Goal: Entertainment & Leisure: Browse casually

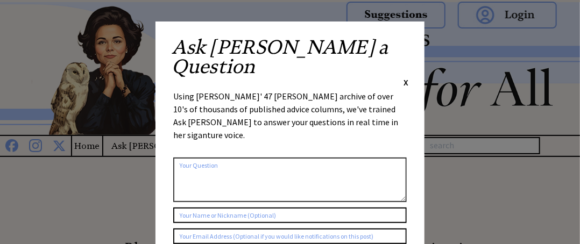
click at [409, 43] on div "Ask [PERSON_NAME] a Question X Using [PERSON_NAME]' 47 [PERSON_NAME] archive of…" at bounding box center [290, 204] width 269 height 364
click at [405, 77] on span "X" at bounding box center [406, 82] width 5 height 11
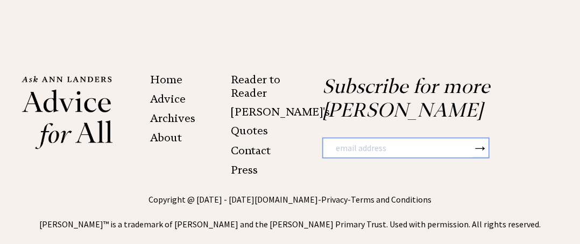
scroll to position [303, 0]
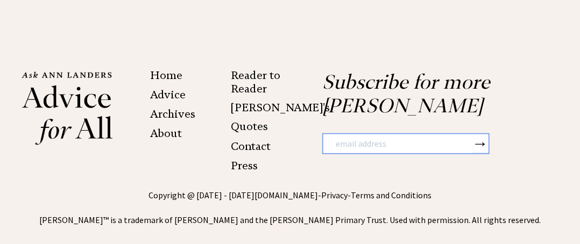
click at [168, 69] on link "Home" at bounding box center [167, 75] width 32 height 13
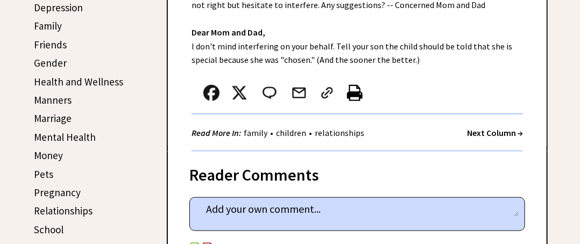
scroll to position [323, 0]
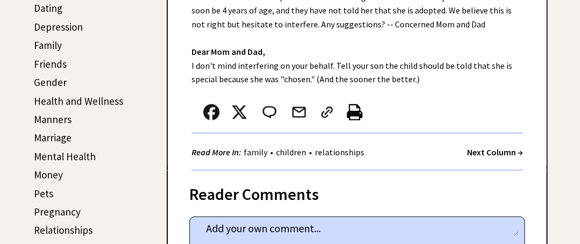
click at [501, 148] on strong "Next Column →" at bounding box center [495, 152] width 56 height 11
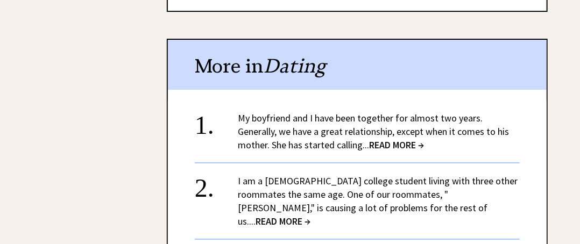
scroll to position [1346, 0]
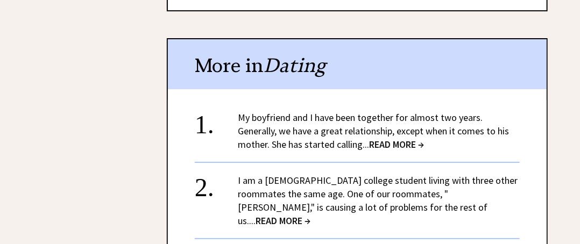
click at [401, 138] on span "READ MORE →" at bounding box center [396, 144] width 55 height 12
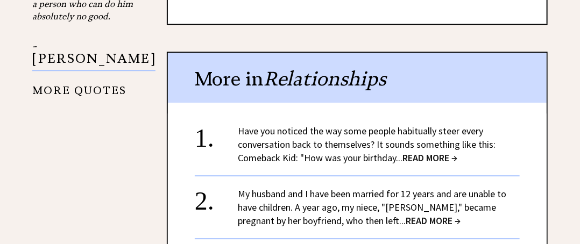
scroll to position [1021, 0]
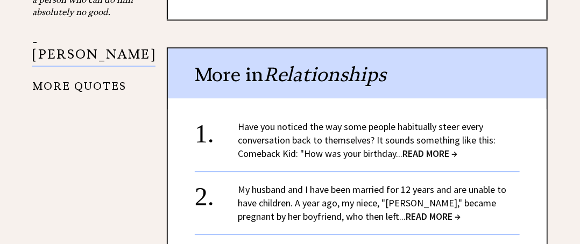
click at [406, 210] on span "READ MORE →" at bounding box center [433, 216] width 55 height 12
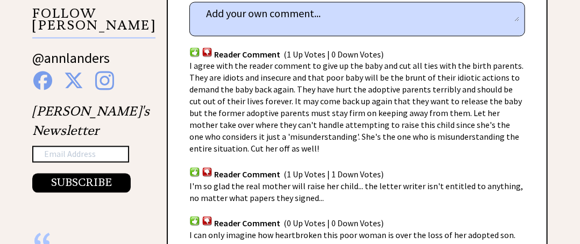
scroll to position [751, 0]
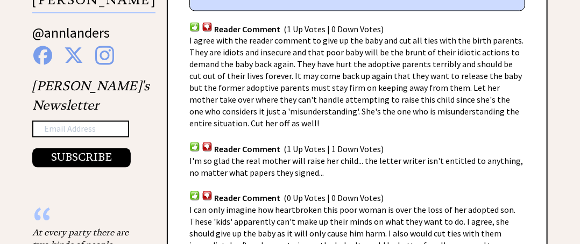
click at [208, 142] on img at bounding box center [207, 147] width 11 height 10
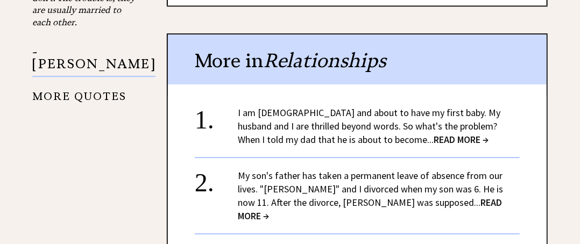
scroll to position [1021, 0]
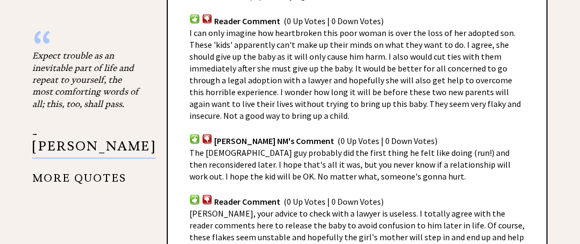
scroll to position [967, 0]
